Goal: Navigation & Orientation: Find specific page/section

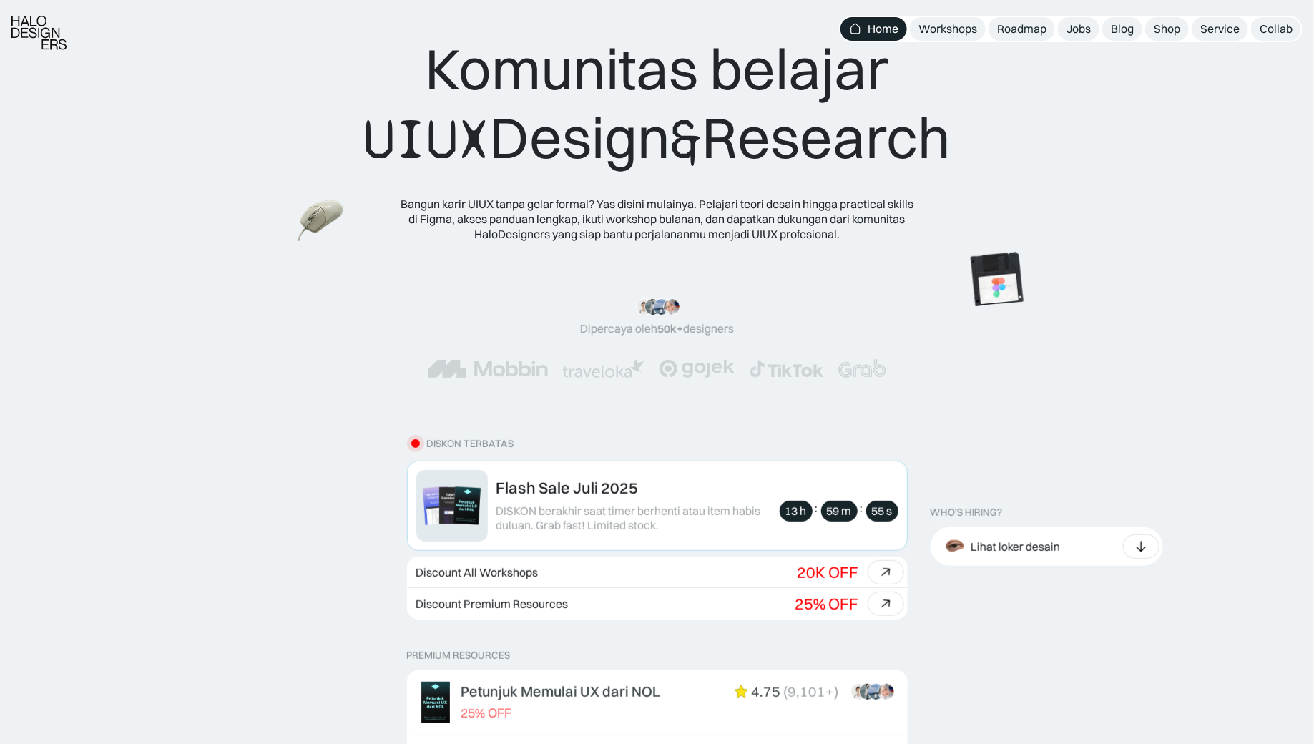
scroll to position [39, 0]
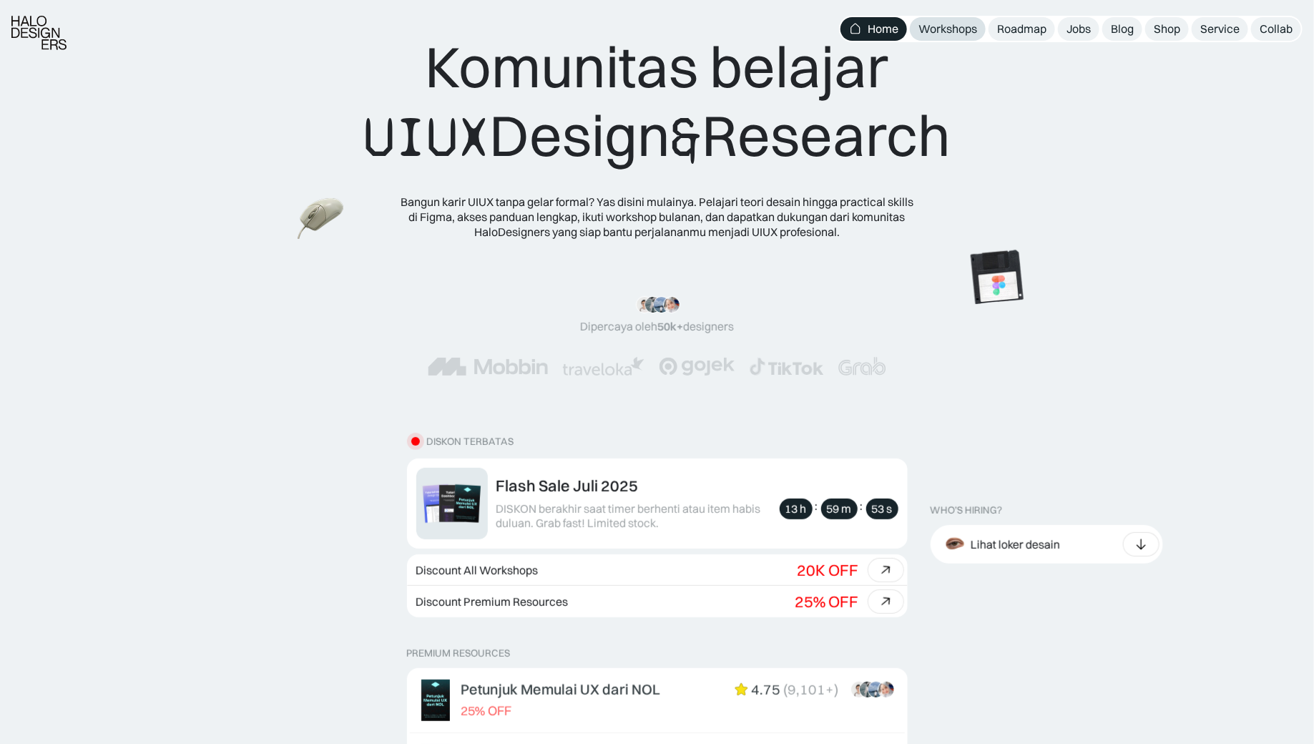
click at [952, 37] on link "Workshops" at bounding box center [948, 29] width 76 height 24
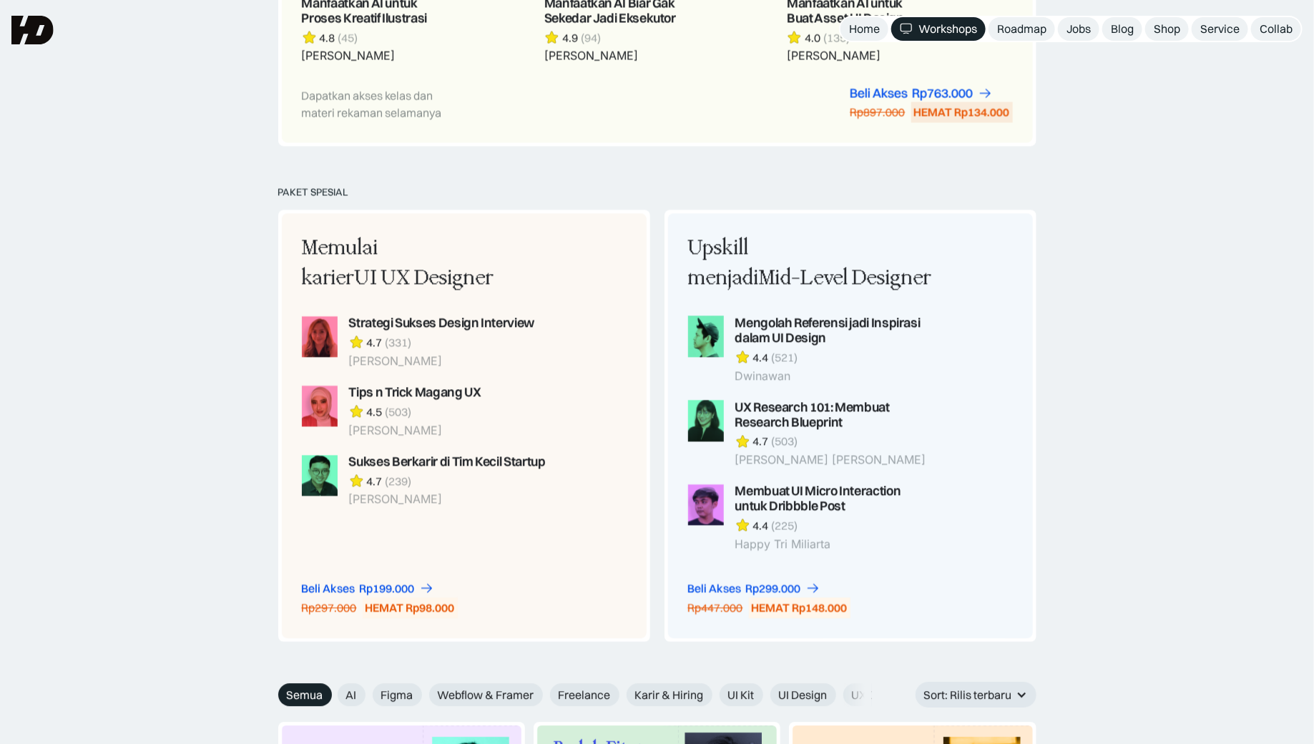
scroll to position [1120, 0]
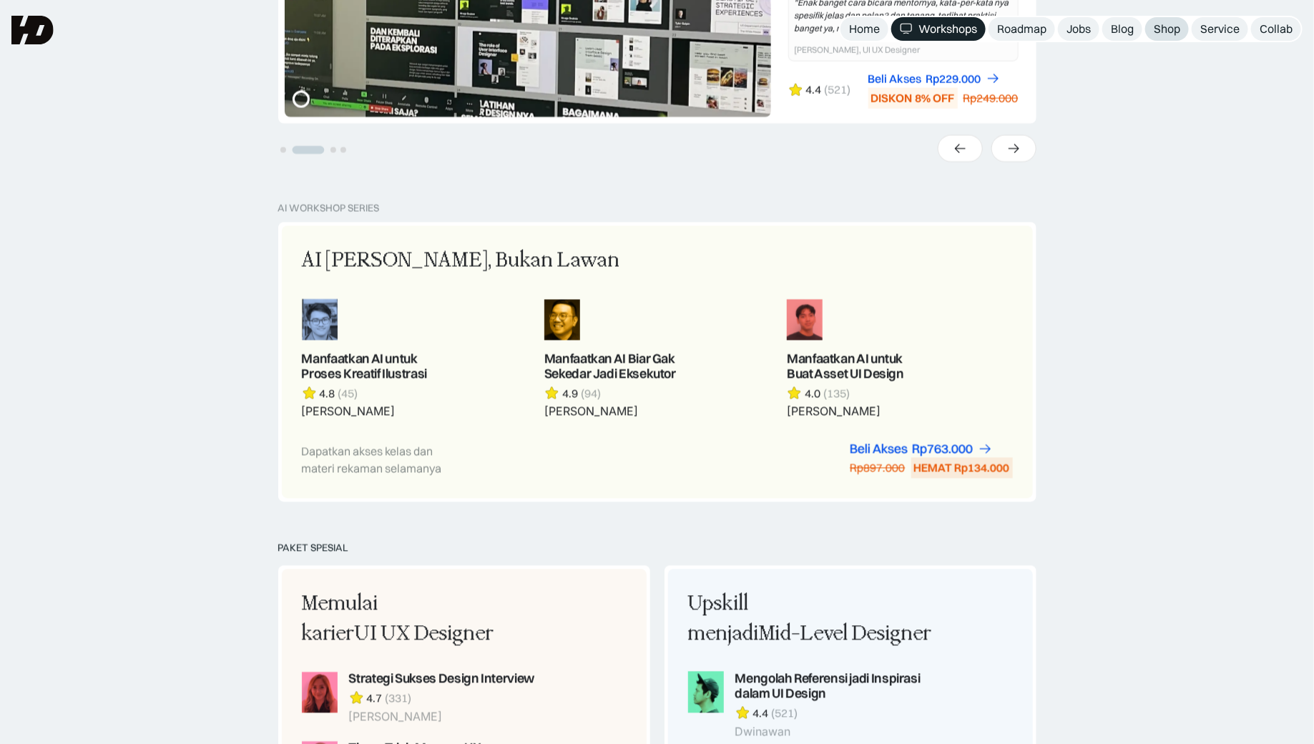
click at [1159, 24] on div "Shop" at bounding box center [1167, 28] width 26 height 15
